Goal: Navigation & Orientation: Find specific page/section

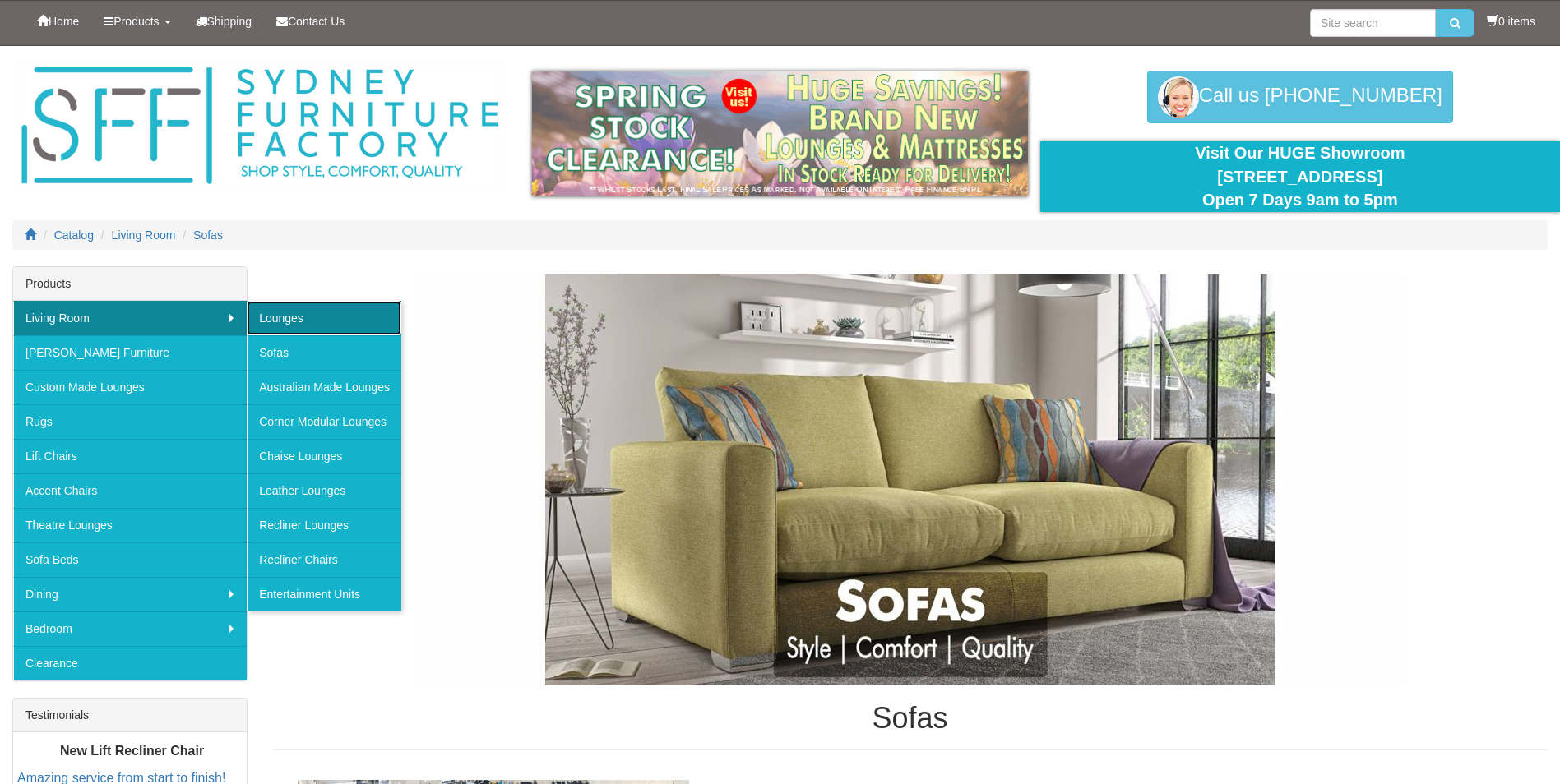
click at [308, 324] on link "Lounges" at bounding box center [324, 318] width 154 height 35
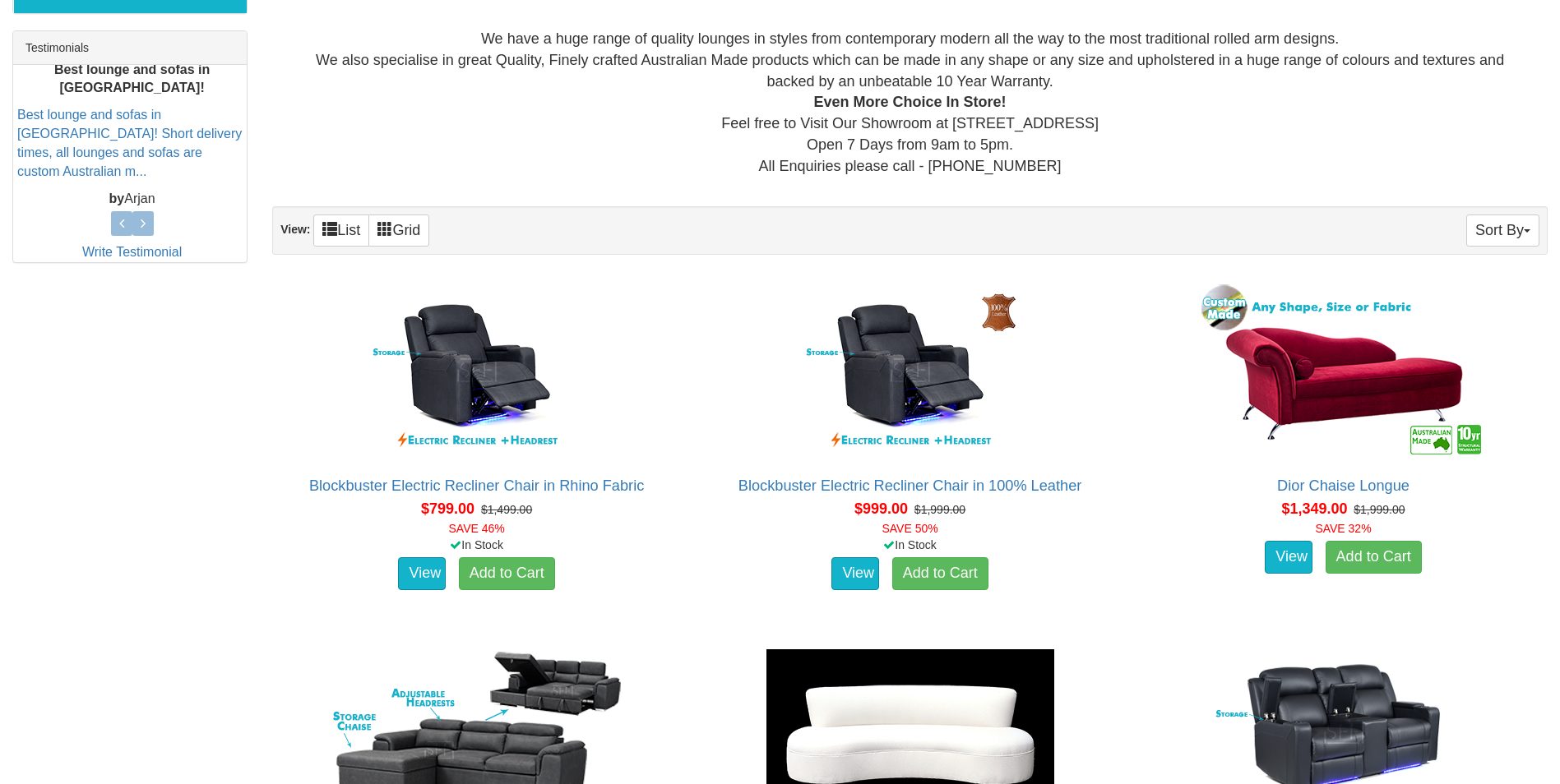
scroll to position [456, 0]
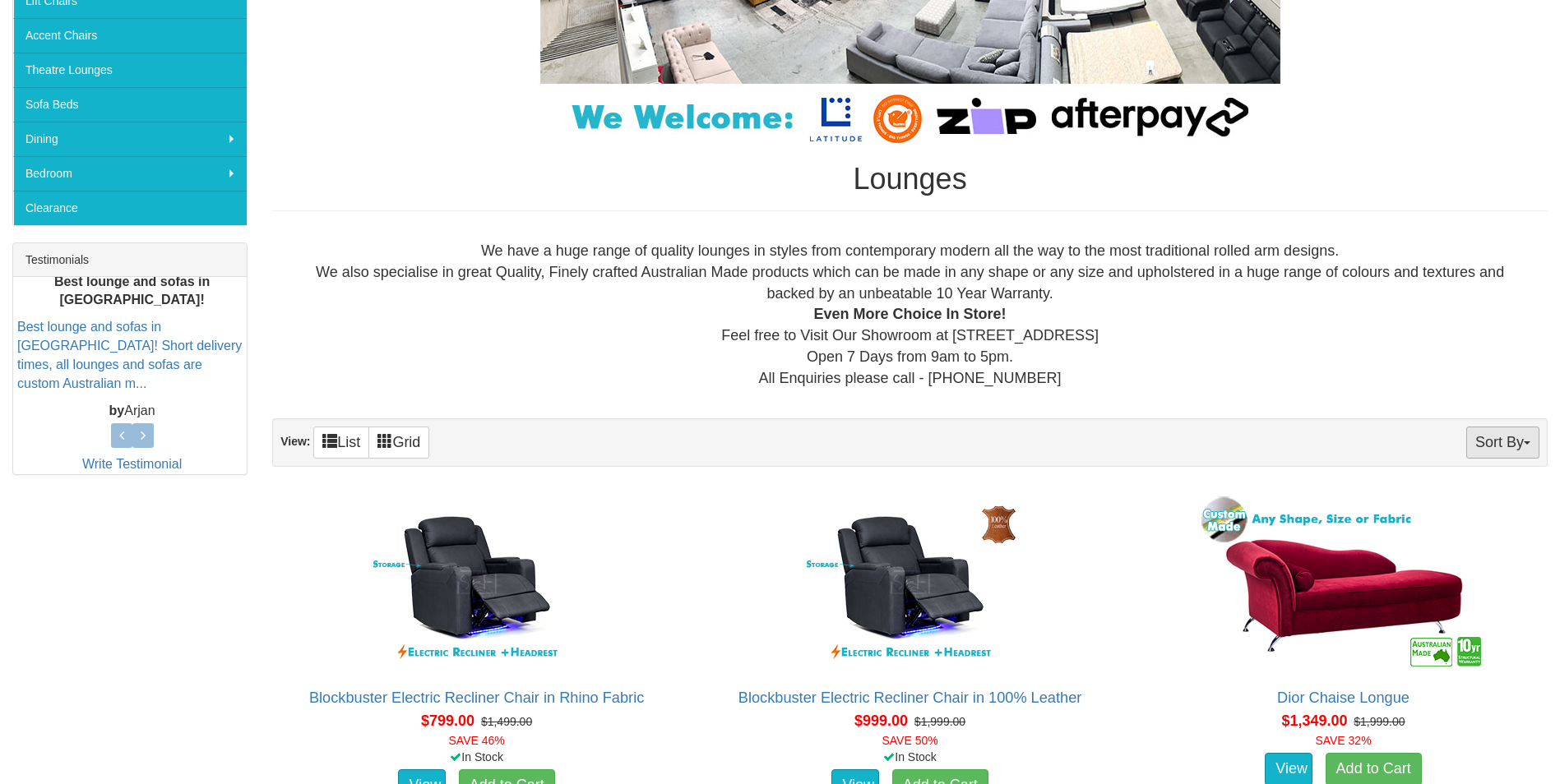
click at [1522, 453] on button "Sort By" at bounding box center [1503, 443] width 73 height 32
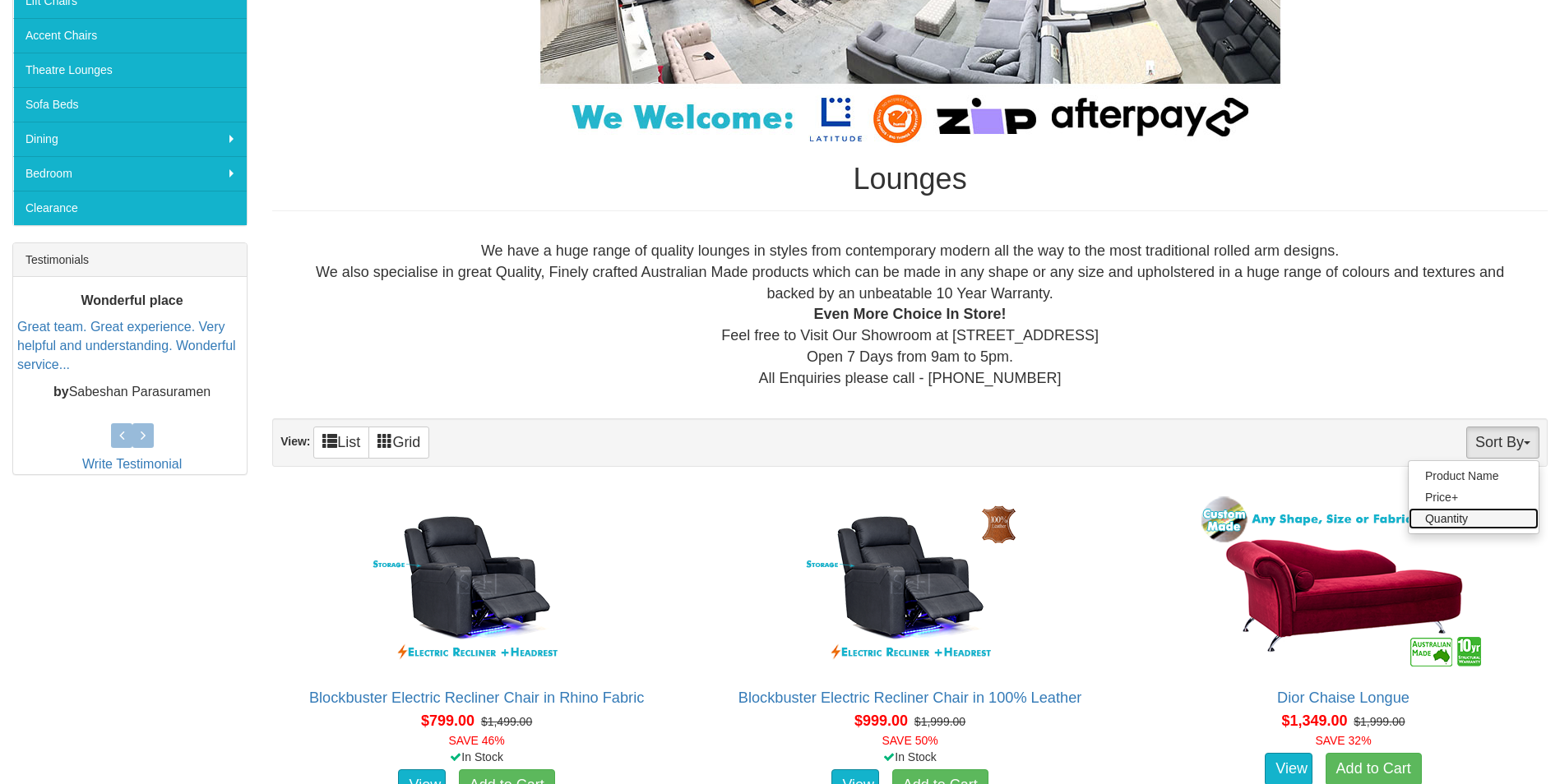
click at [1471, 518] on link "Quantity" at bounding box center [1474, 518] width 130 height 22
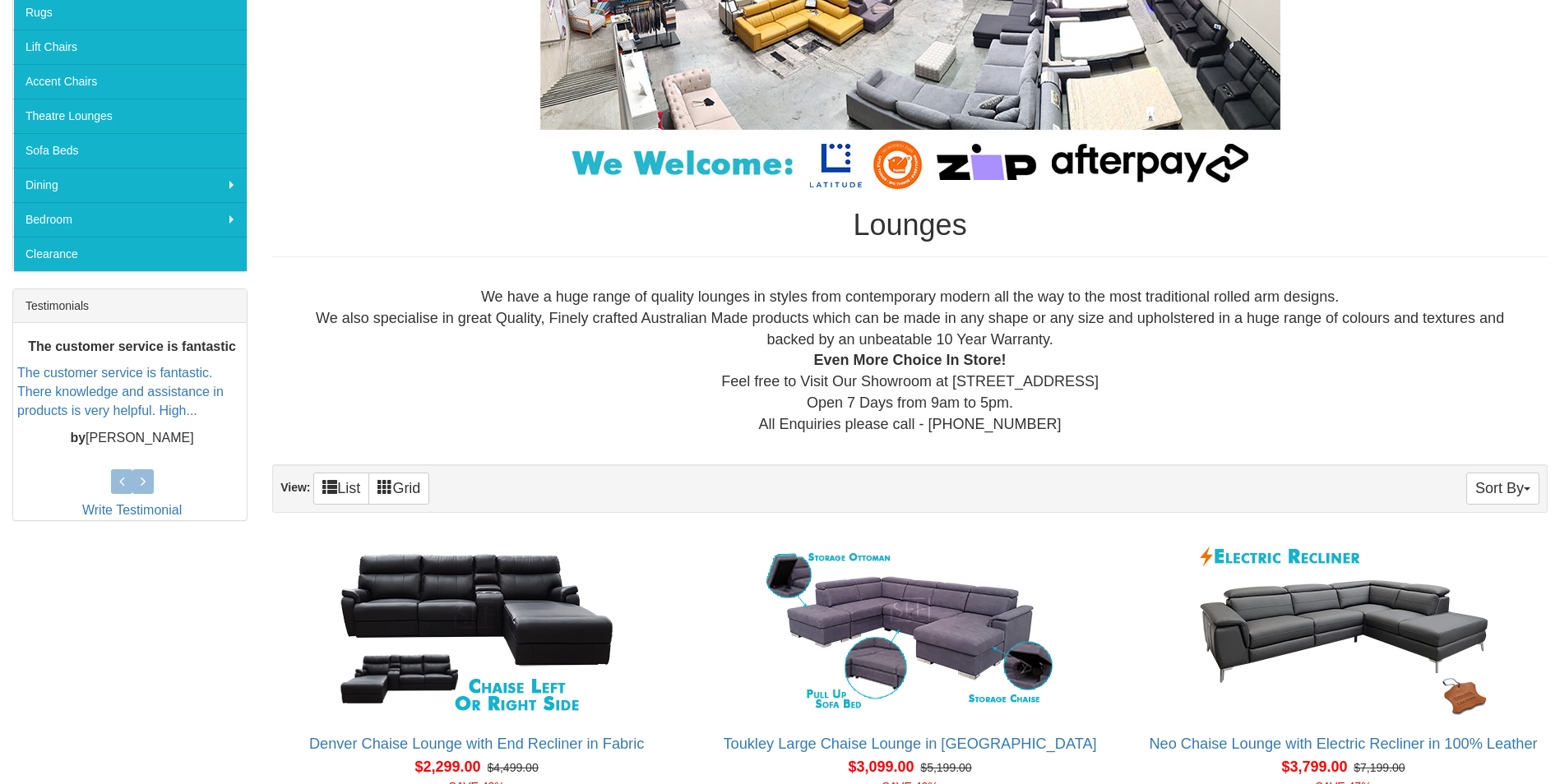
scroll to position [411, 0]
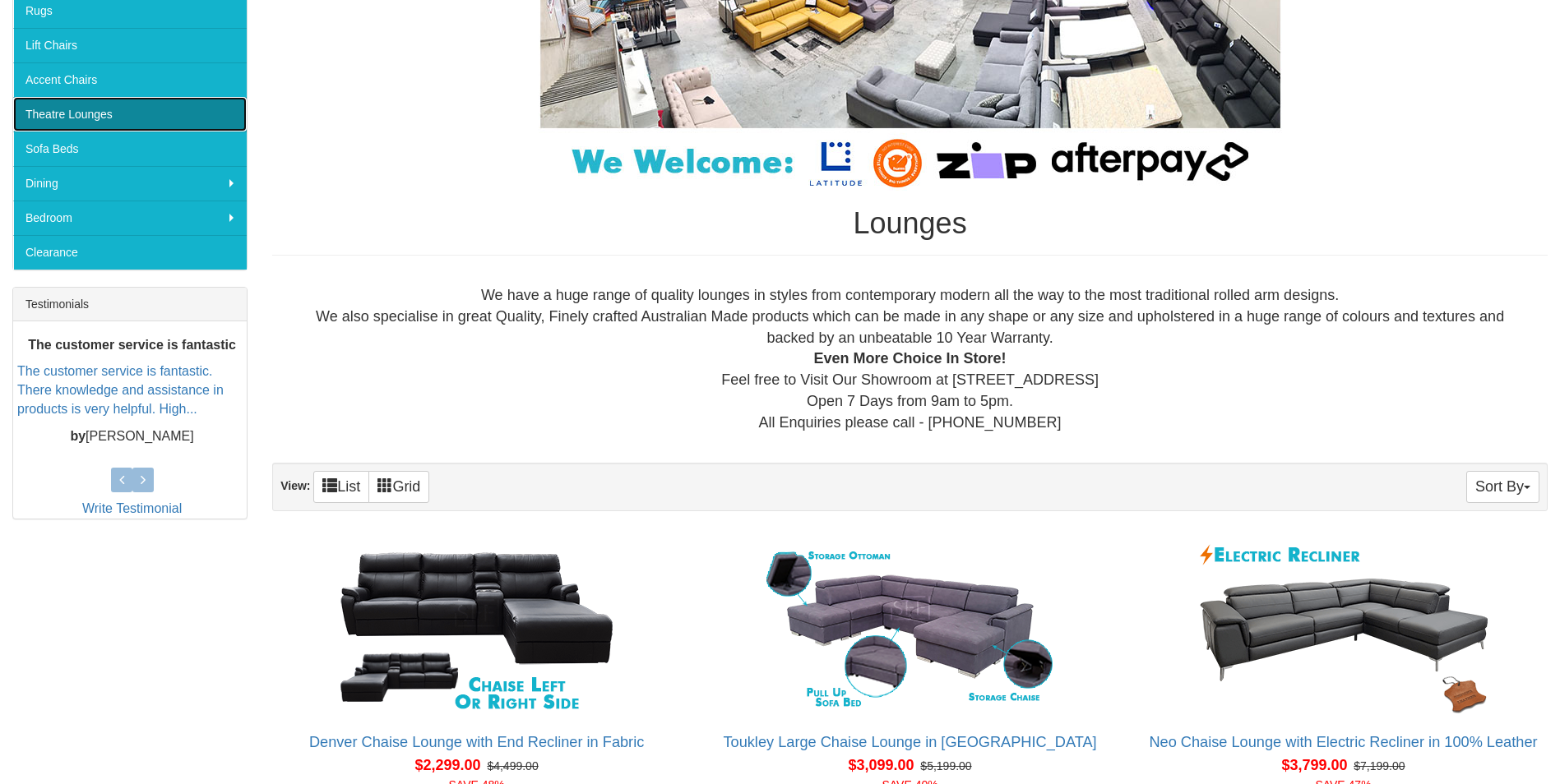
click at [89, 113] on link "Theatre Lounges" at bounding box center [130, 114] width 234 height 35
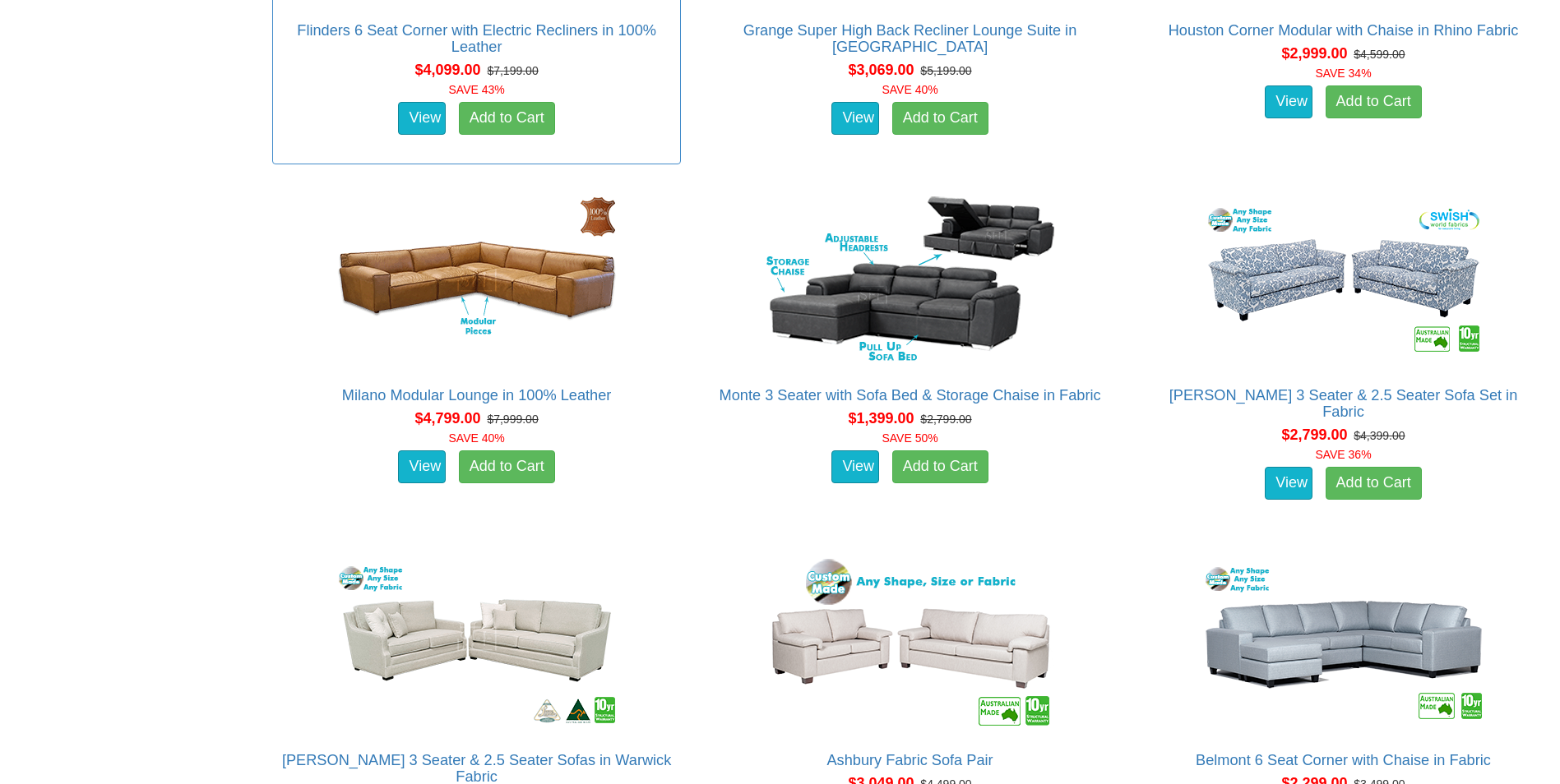
scroll to position [2219, 0]
